Goal: Information Seeking & Learning: Check status

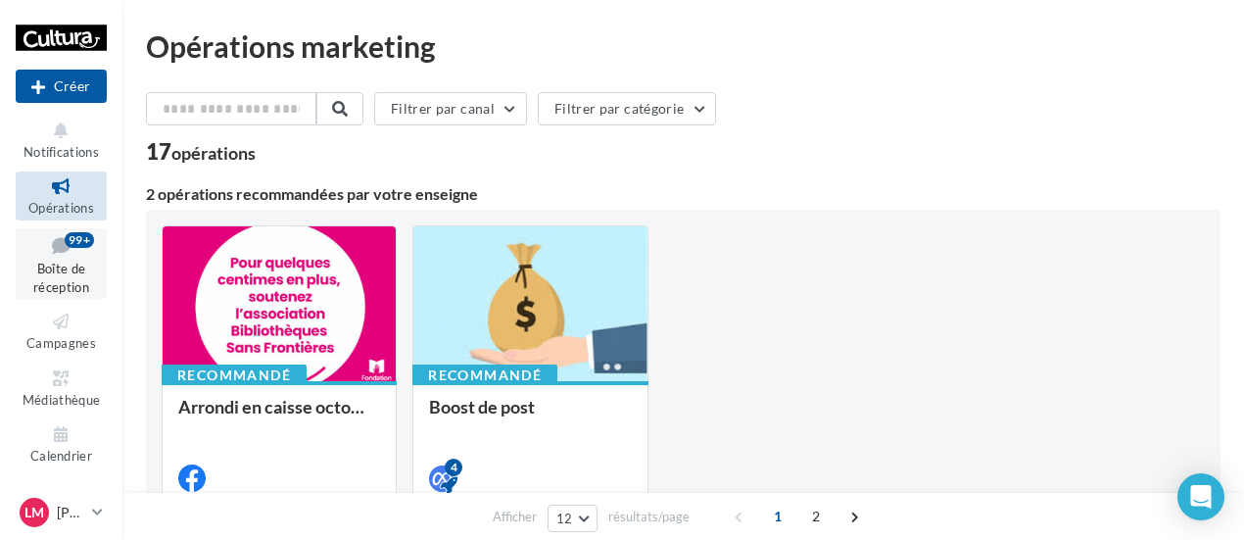
click at [86, 271] on link "Boîte de réception 99+" at bounding box center [61, 264] width 91 height 72
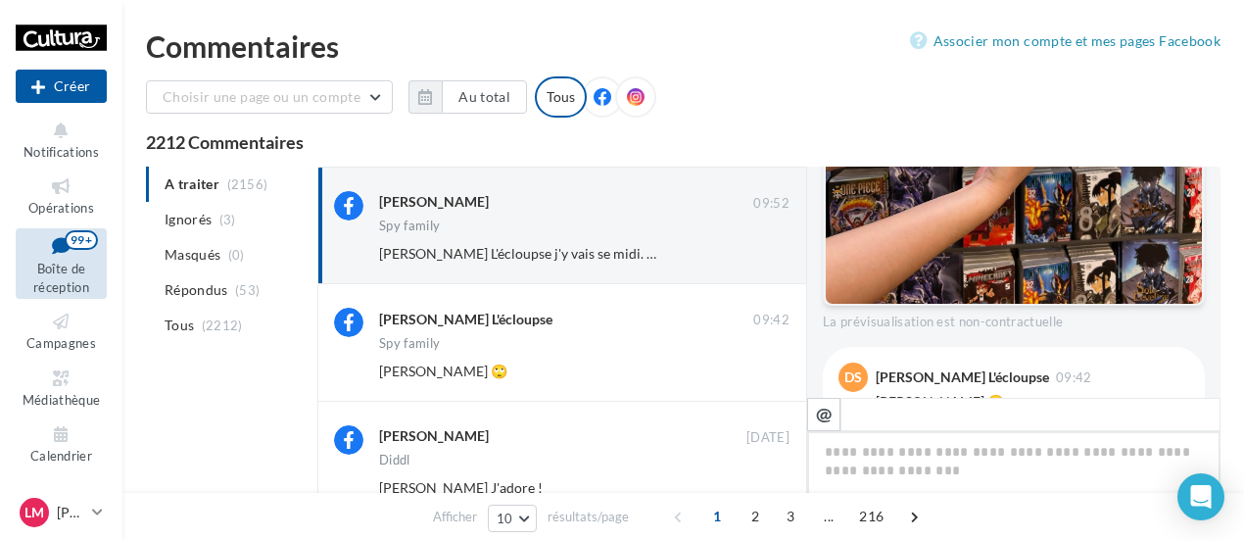
scroll to position [842, 0]
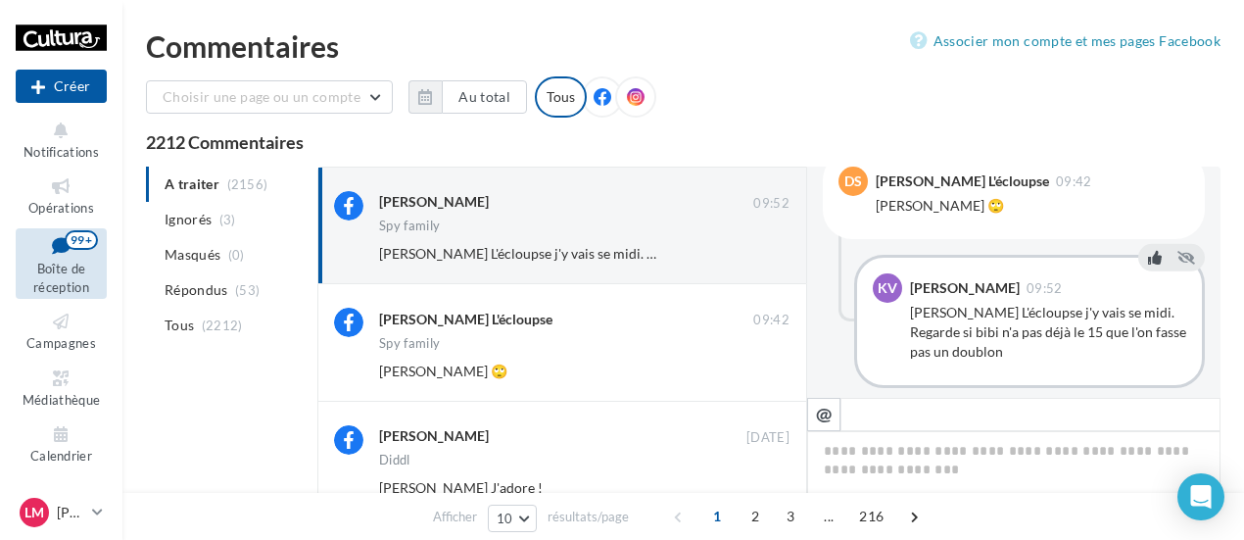
click at [1151, 247] on button at bounding box center [1155, 258] width 22 height 24
click at [48, 313] on icon at bounding box center [61, 321] width 79 height 23
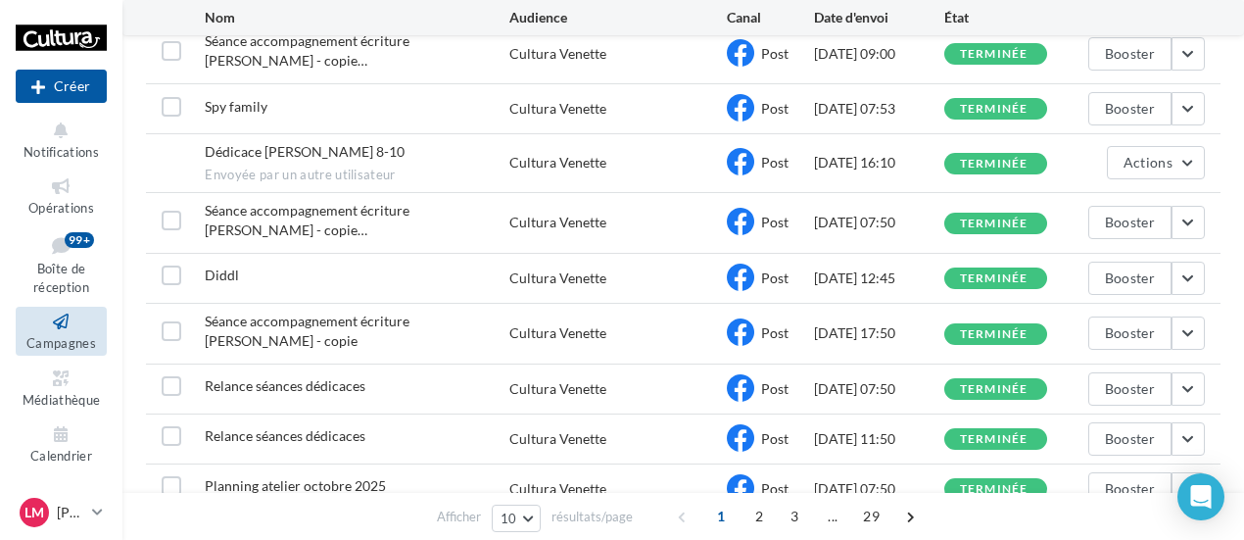
scroll to position [294, 0]
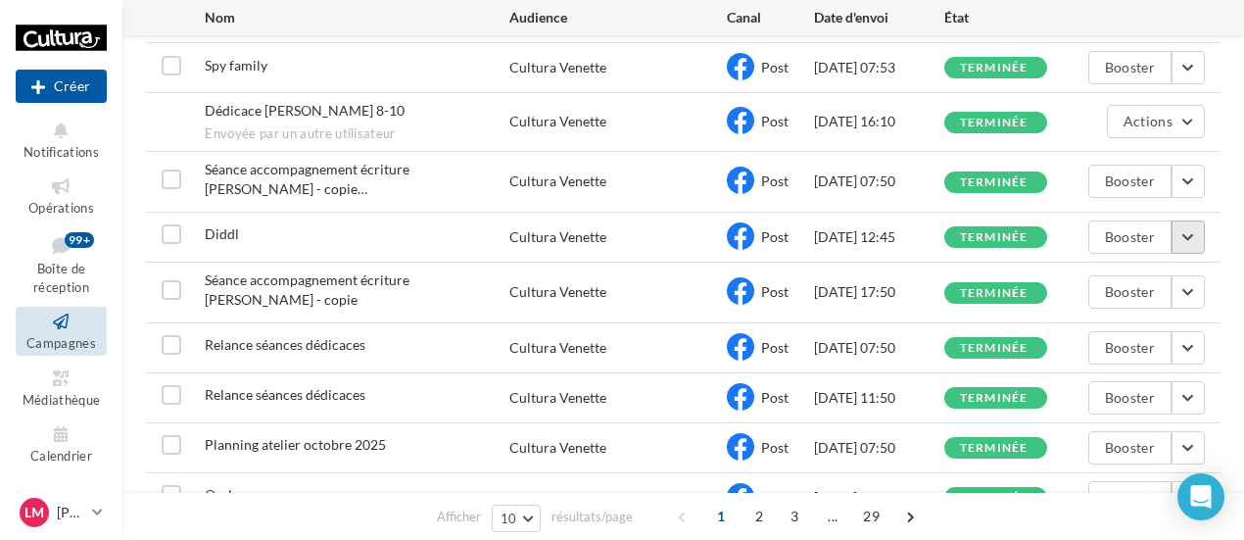
click at [1195, 220] on button "button" at bounding box center [1187, 236] width 33 height 33
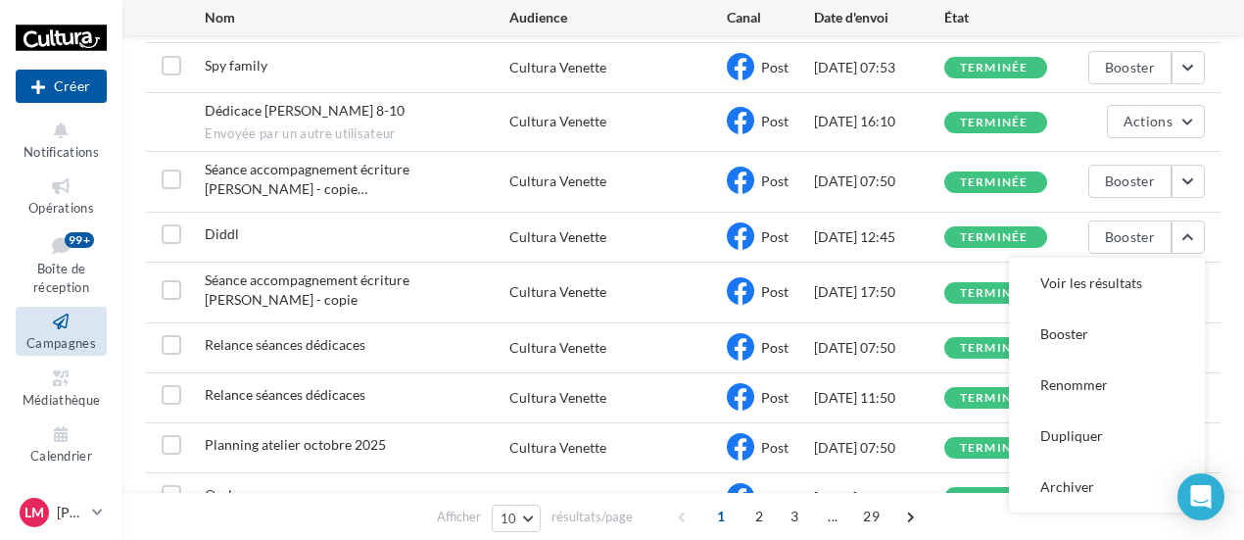
click at [1150, 258] on button "Voir les résultats" at bounding box center [1107, 283] width 196 height 51
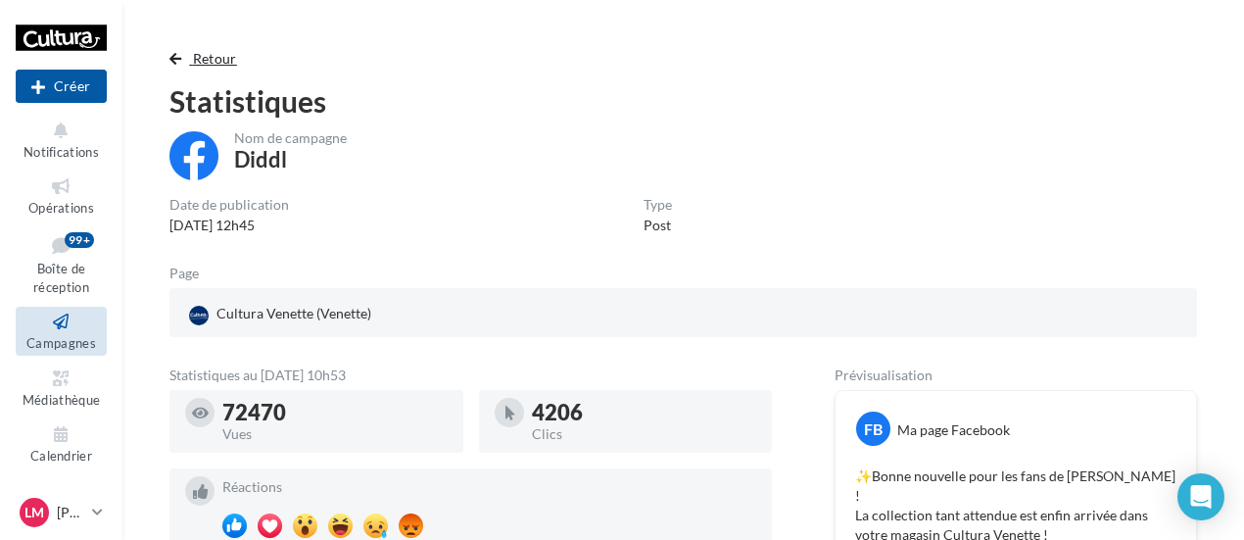
click at [183, 65] on button "Retour" at bounding box center [206, 59] width 75 height 24
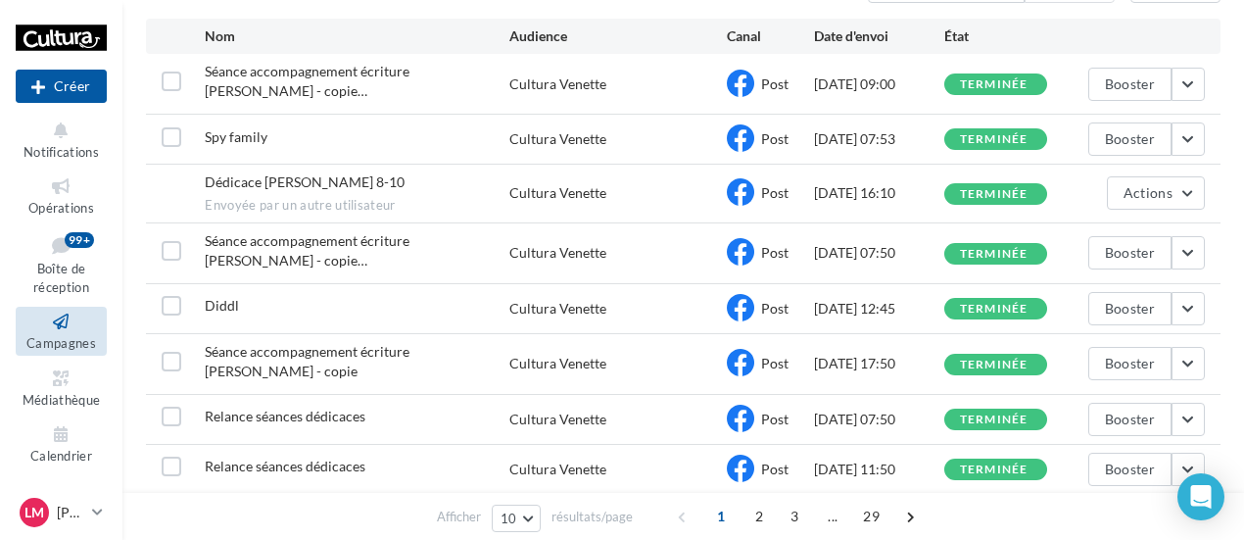
scroll to position [215, 0]
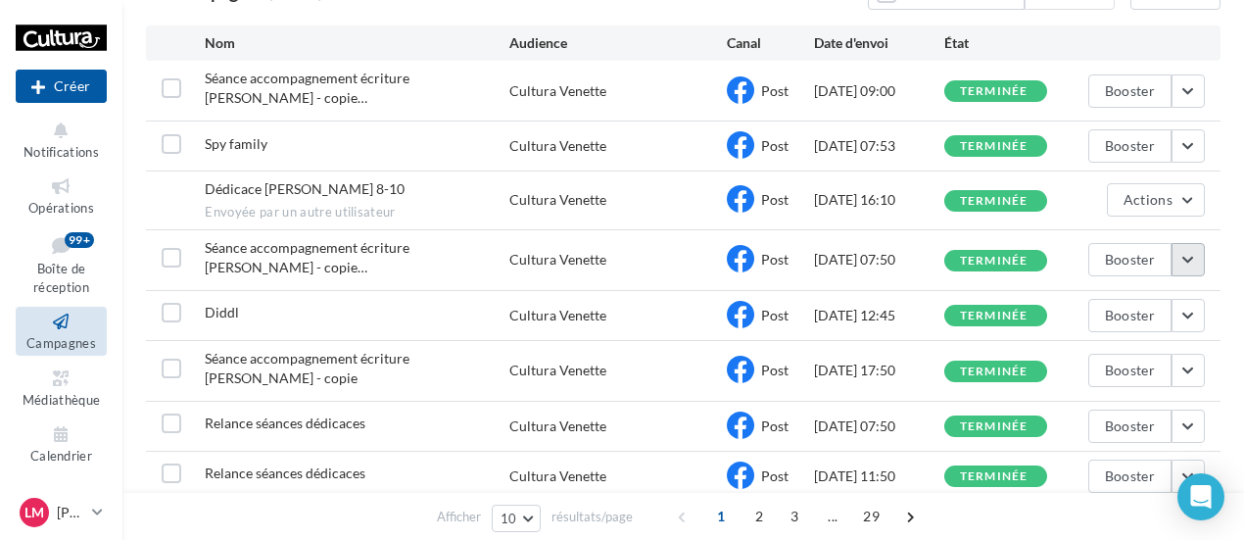
click at [1179, 243] on button "button" at bounding box center [1187, 259] width 33 height 33
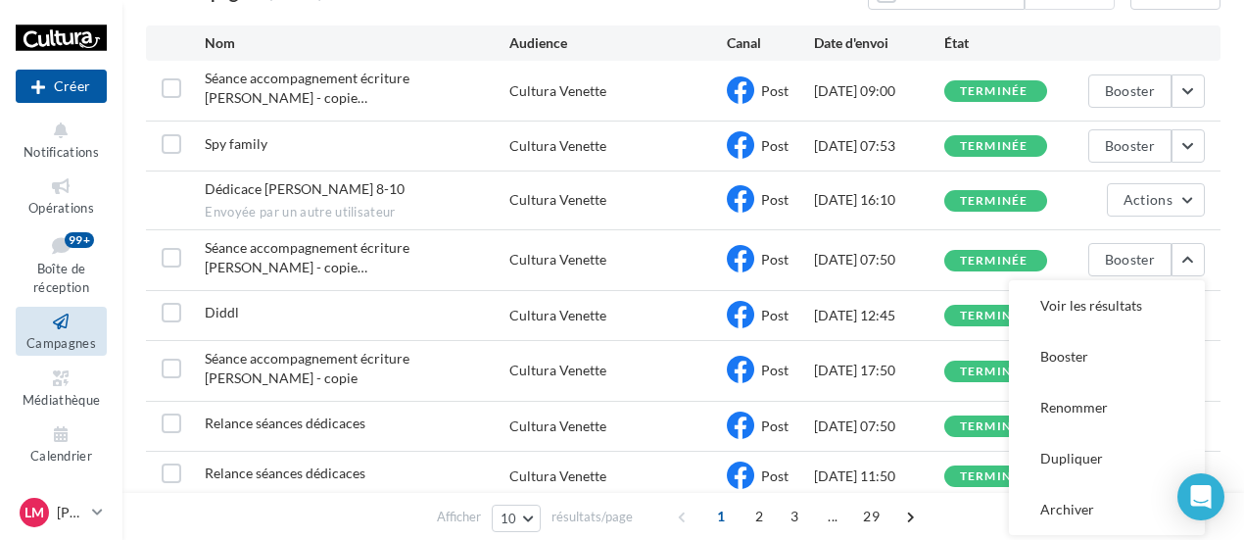
click at [1152, 280] on button "Voir les résultats" at bounding box center [1107, 305] width 196 height 51
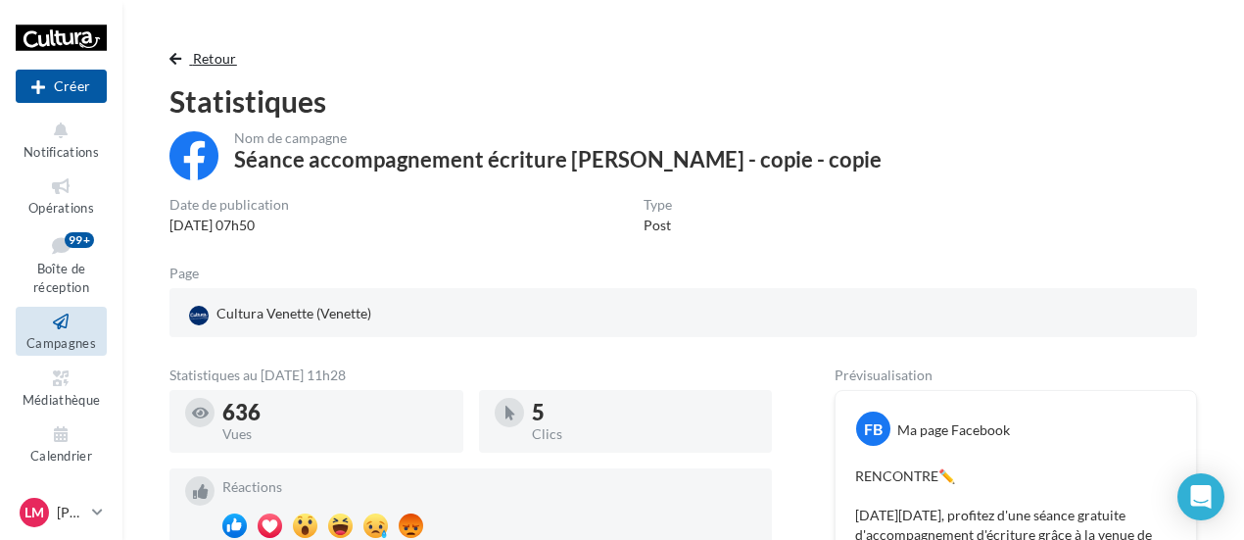
click at [188, 58] on button "Retour" at bounding box center [206, 59] width 75 height 24
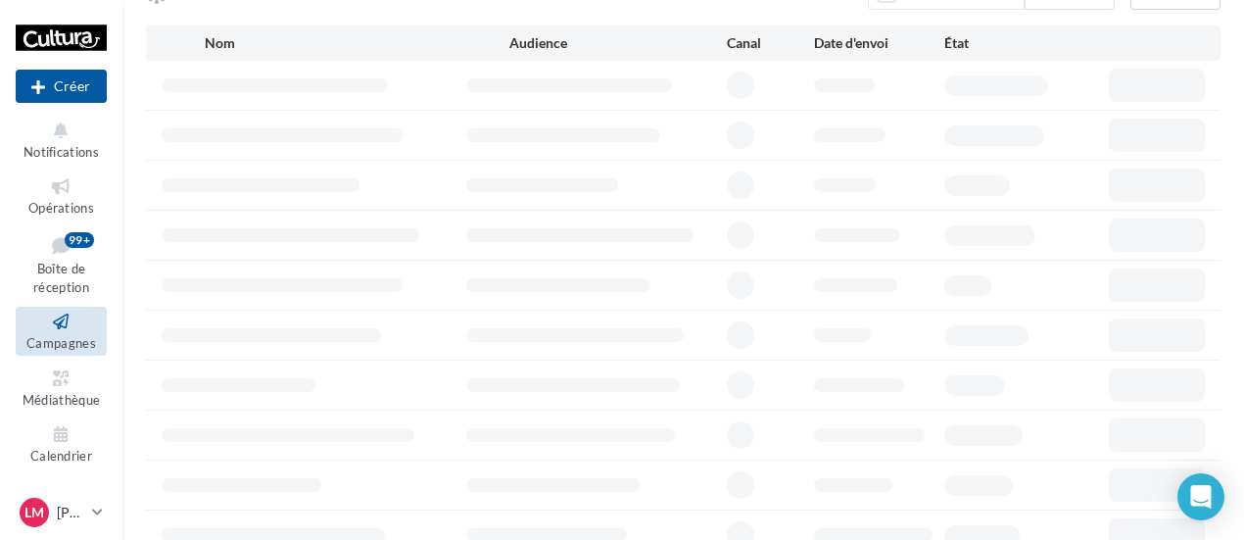
scroll to position [235, 0]
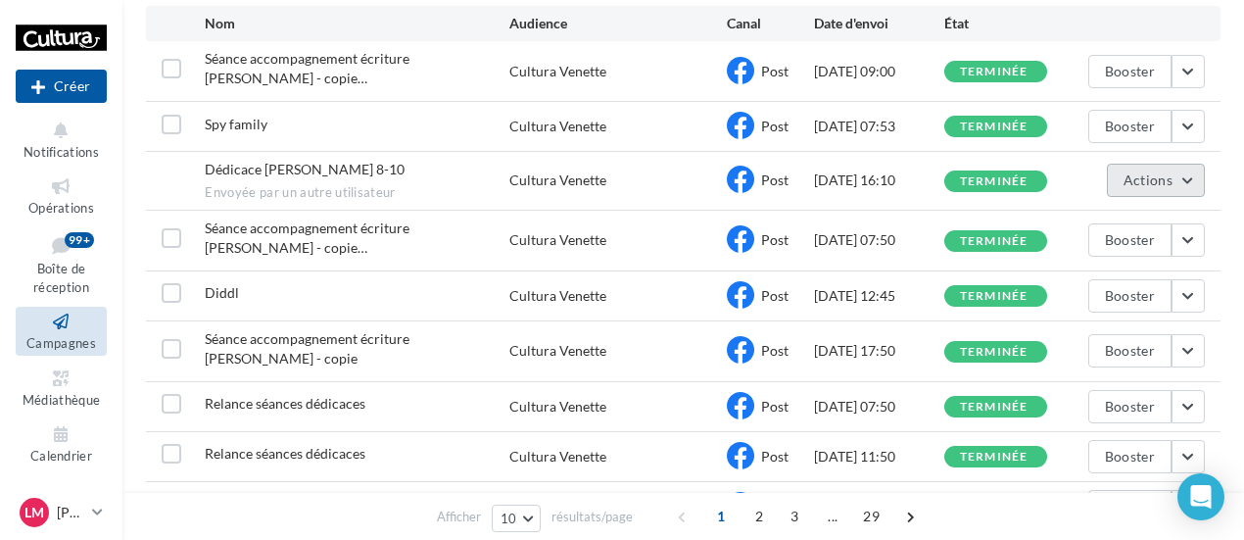
click at [1179, 174] on button "Actions" at bounding box center [1156, 180] width 98 height 33
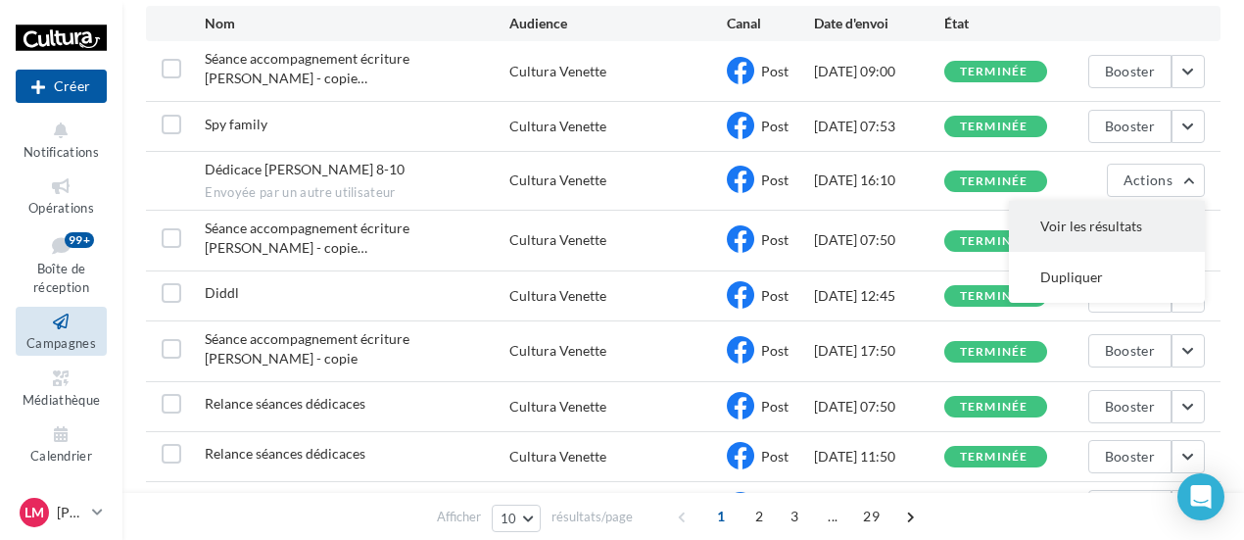
click at [1167, 211] on button "Voir les résultats" at bounding box center [1107, 226] width 196 height 51
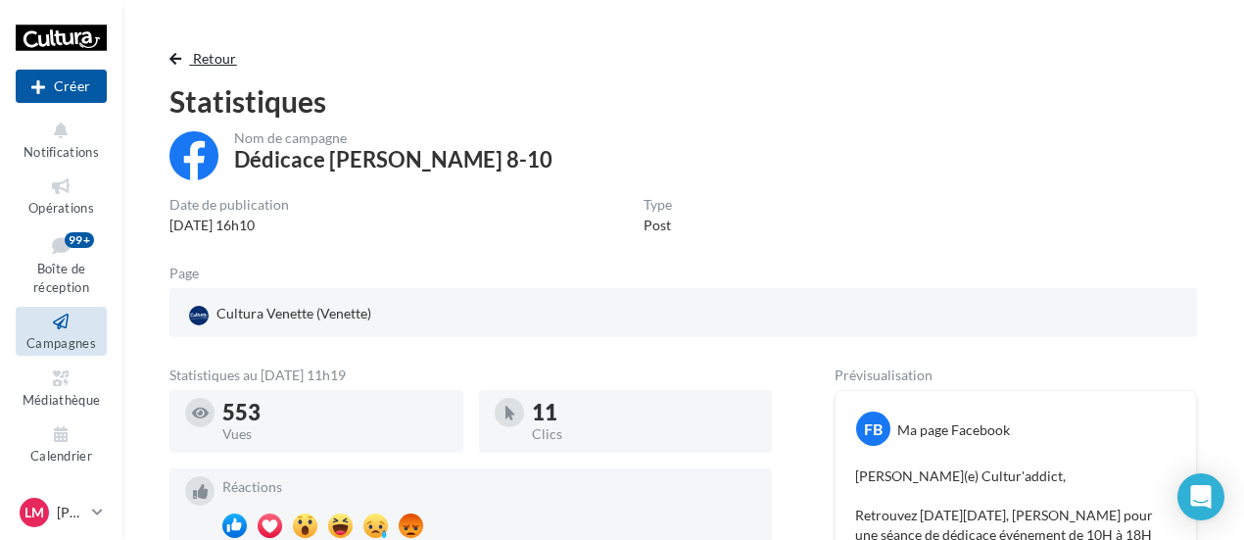
click at [217, 62] on span "Retour" at bounding box center [215, 58] width 44 height 17
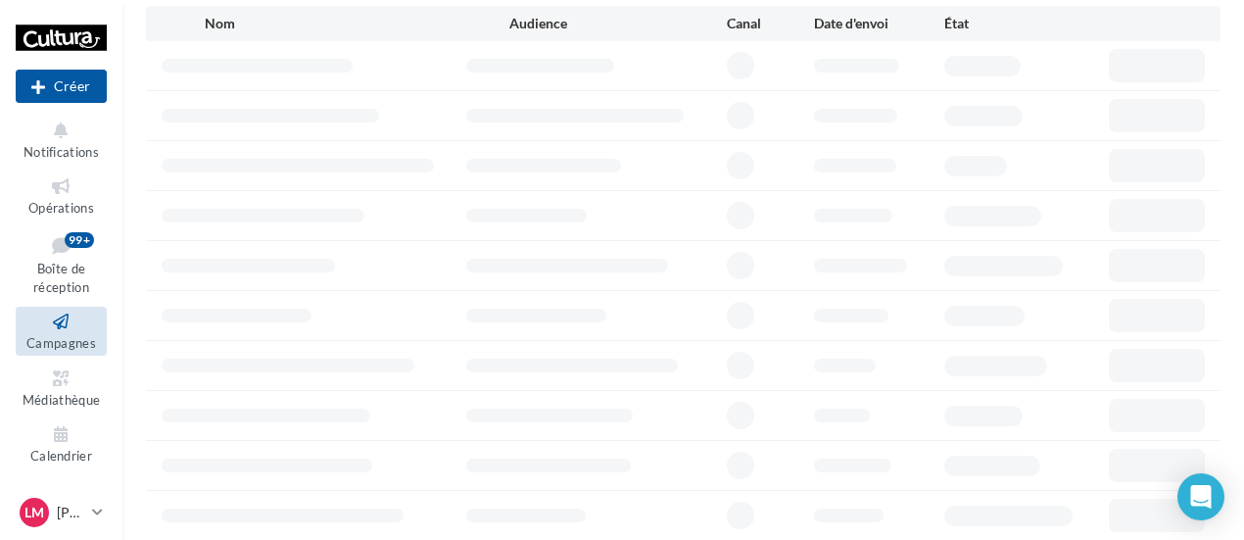
scroll to position [20, 0]
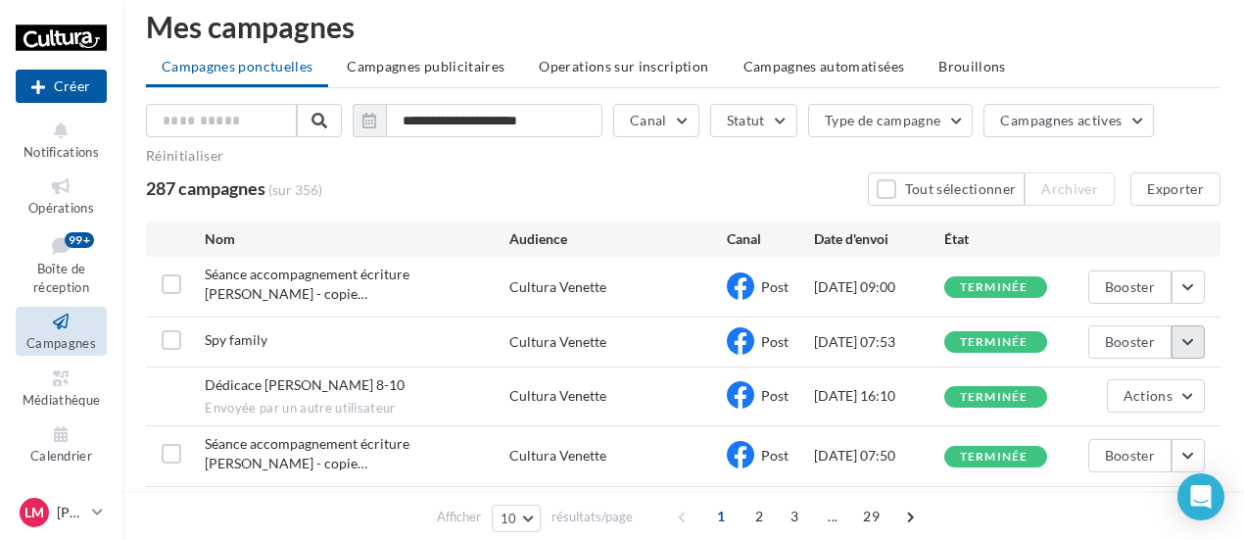
click at [1190, 331] on button "button" at bounding box center [1187, 341] width 33 height 33
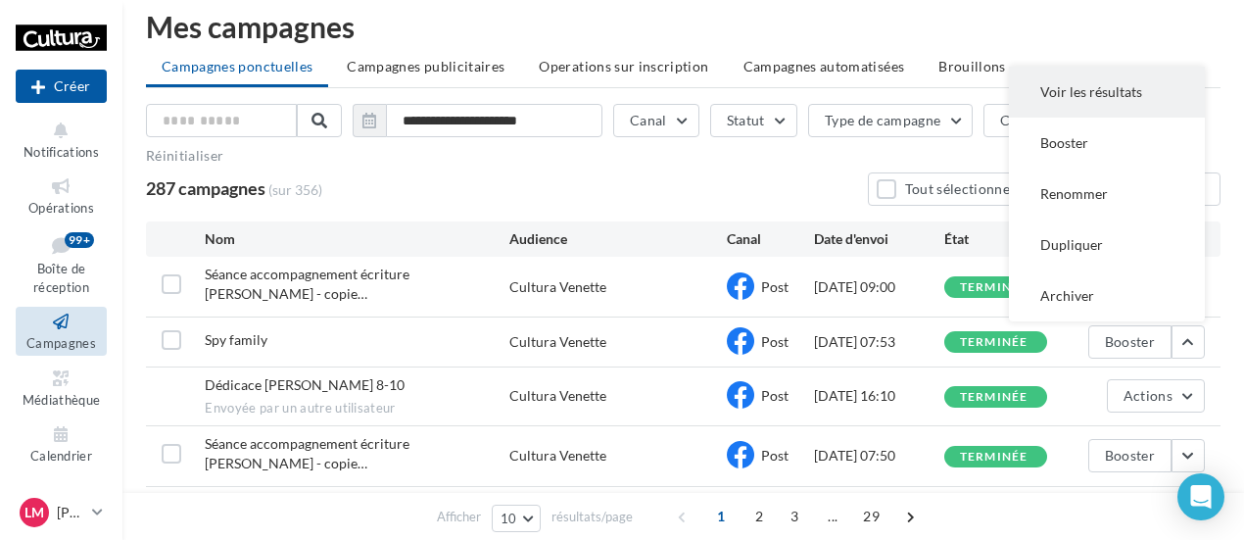
click at [1111, 81] on button "Voir les résultats" at bounding box center [1107, 92] width 196 height 51
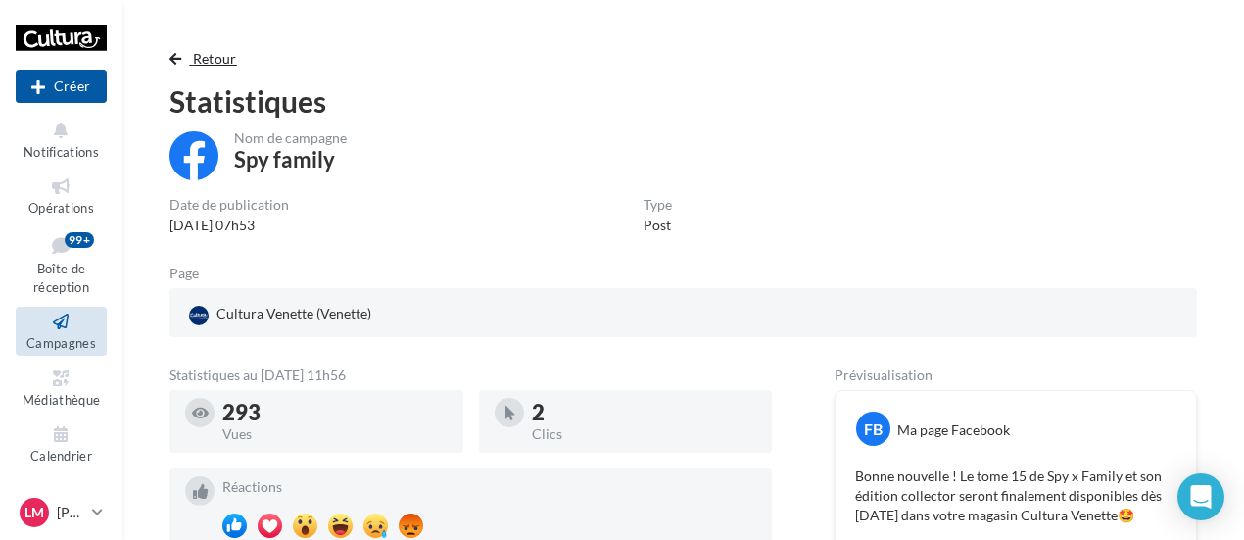
click at [217, 59] on span "Retour" at bounding box center [215, 58] width 44 height 17
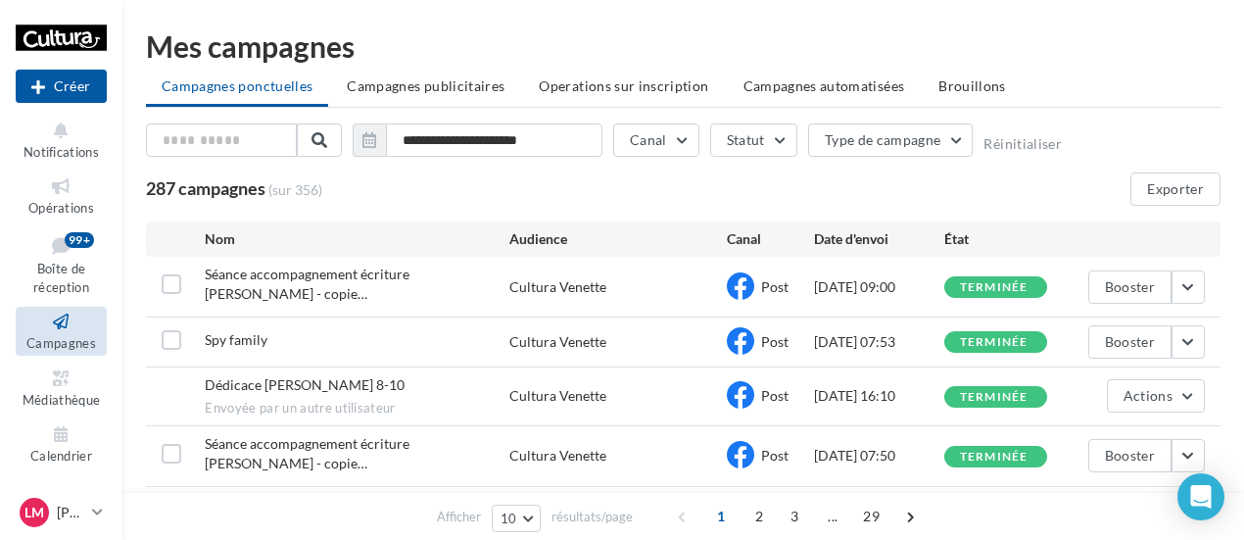
scroll to position [20, 0]
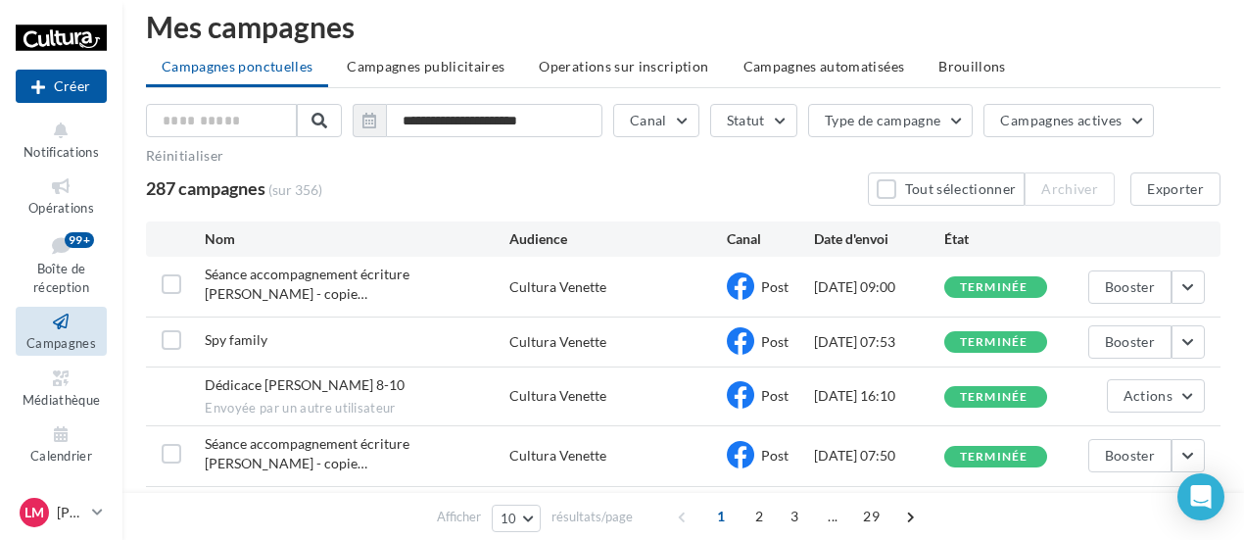
click at [951, 72] on span "Brouillons" at bounding box center [972, 66] width 68 height 17
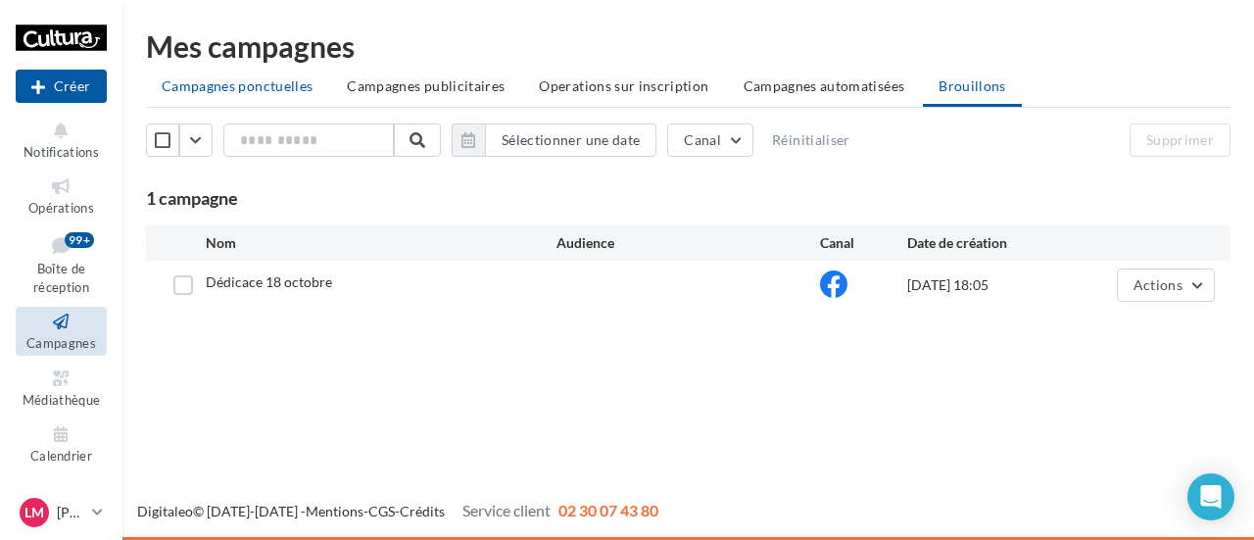
click at [205, 94] on li "Campagnes ponctuelles" at bounding box center [237, 86] width 182 height 35
